Goal: Check status: Check status

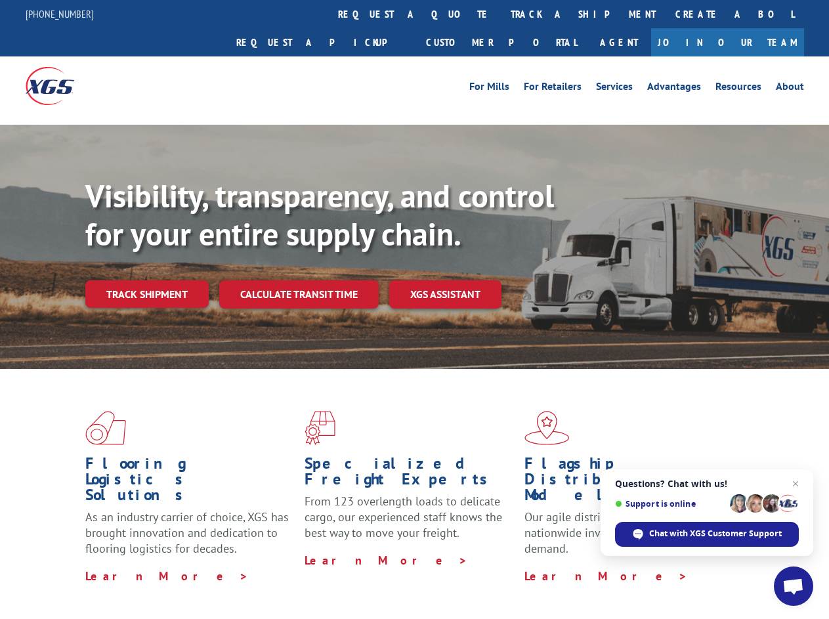
click at [414, 309] on div "Visibility, transparency, and control for your entire supply chain. Track shipm…" at bounding box center [456, 268] width 743 height 183
click at [501, 14] on link "track a shipment" at bounding box center [583, 14] width 165 height 28
click at [0, 0] on div "Track Shipment Enter your information below to track your shipment(s). Select c…" at bounding box center [0, 0] width 0 height 0
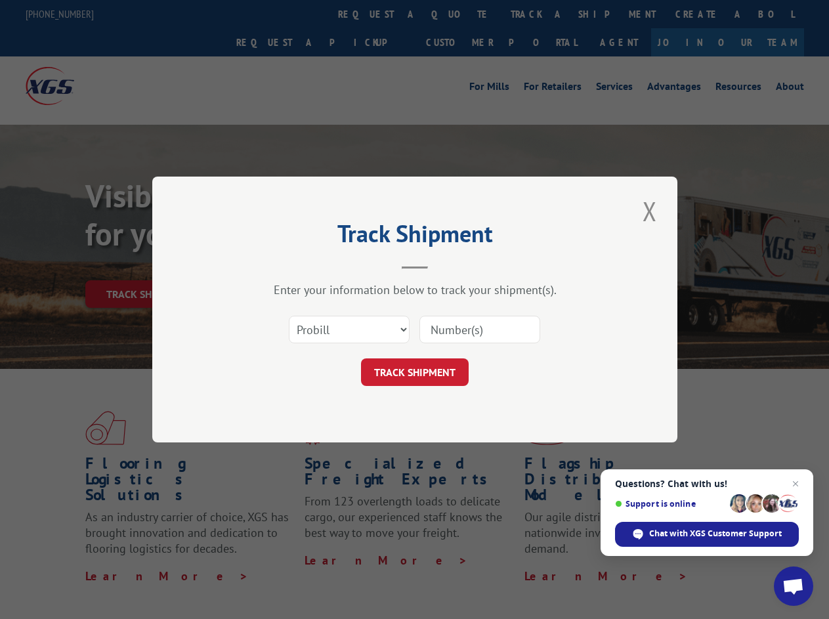
click at [540, 14] on div "Track Shipment Enter your information below to track your shipment(s). Select c…" at bounding box center [414, 309] width 829 height 619
click at [146, 265] on div "Track Shipment Enter your information below to track your shipment(s). Select c…" at bounding box center [414, 309] width 829 height 619
click at [298, 265] on header "Track Shipment" at bounding box center [415, 246] width 394 height 45
click at [446, 265] on header "Track Shipment" at bounding box center [415, 246] width 394 height 45
click at [793, 586] on span "Open chat" at bounding box center [793, 587] width 22 height 18
